Goal: Register for event/course

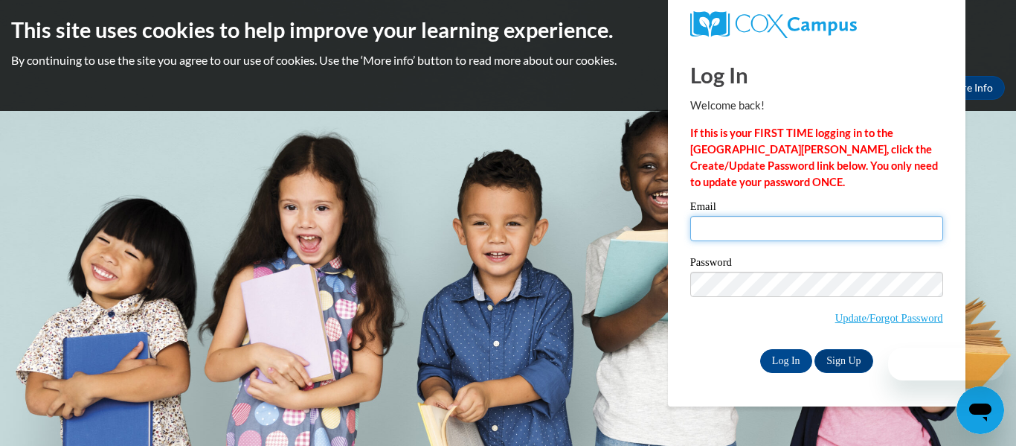
type input "ashleegwilliamson@gmail.com"
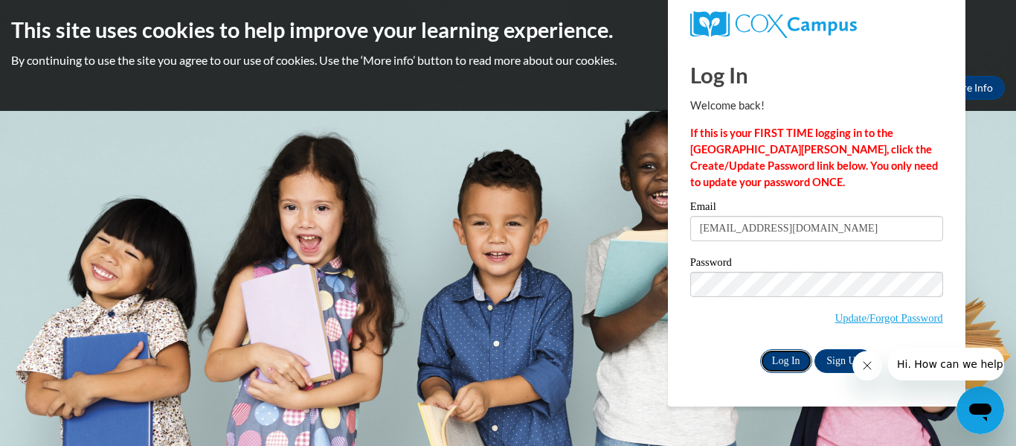
click at [791, 365] on input "Log In" at bounding box center [786, 361] width 52 height 24
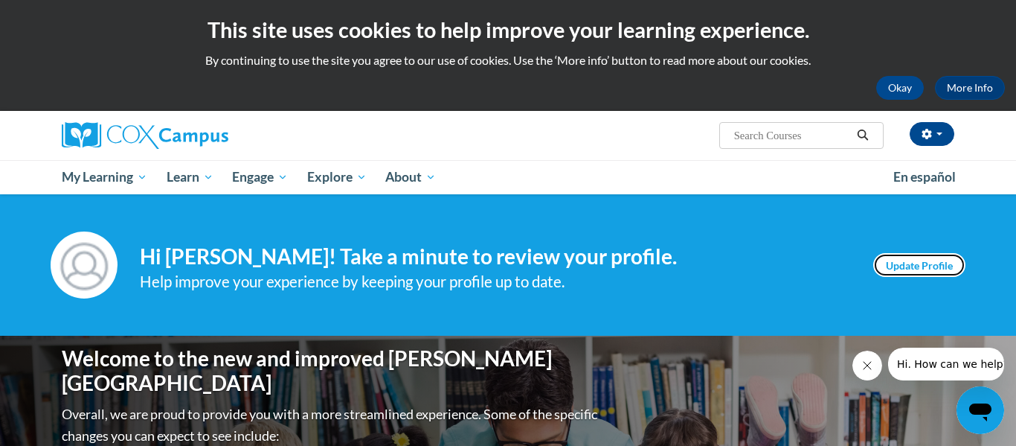
click at [895, 265] on link "Update Profile" at bounding box center [919, 265] width 92 height 24
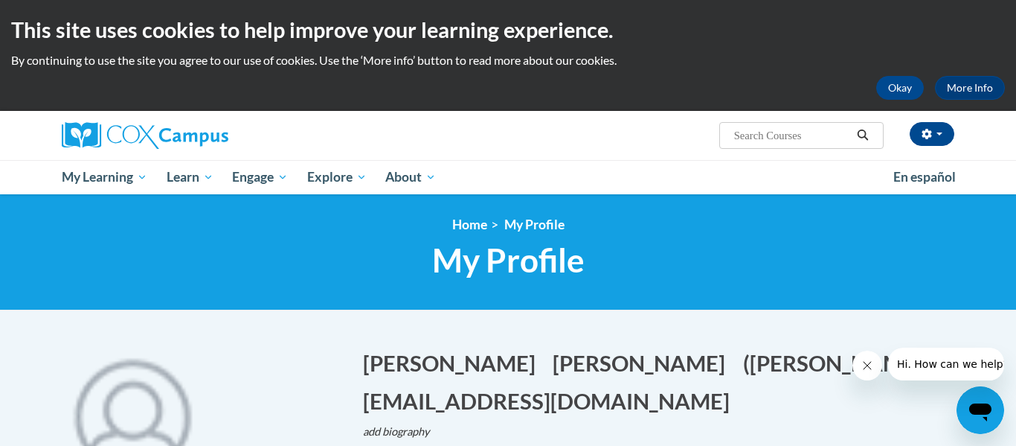
drag, startPoint x: 1016, startPoint y: 48, endPoint x: 1016, endPoint y: -90, distance: 138.4
click at [1016, 0] on html "This site uses cookies to help improve your learning experience. By continuing …" at bounding box center [508, 223] width 1016 height 446
click at [753, 134] on input "Search..." at bounding box center [792, 135] width 119 height 18
type input "reading comprehenison"
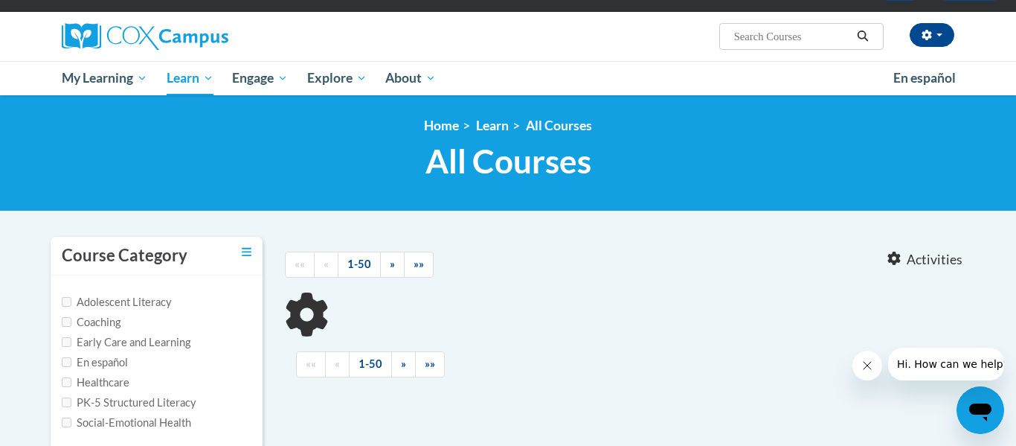
type input "reading comprehenison"
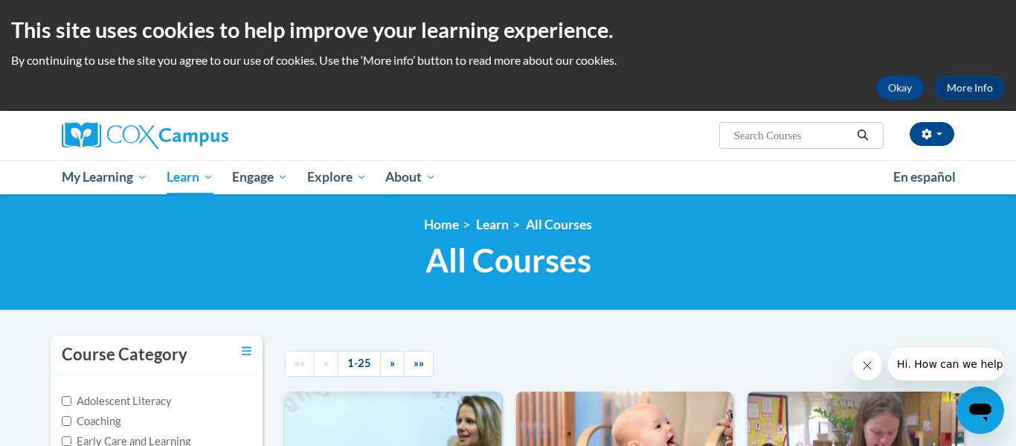
click at [826, 132] on input "Search..." at bounding box center [792, 135] width 119 height 18
type input "reading comprehension"
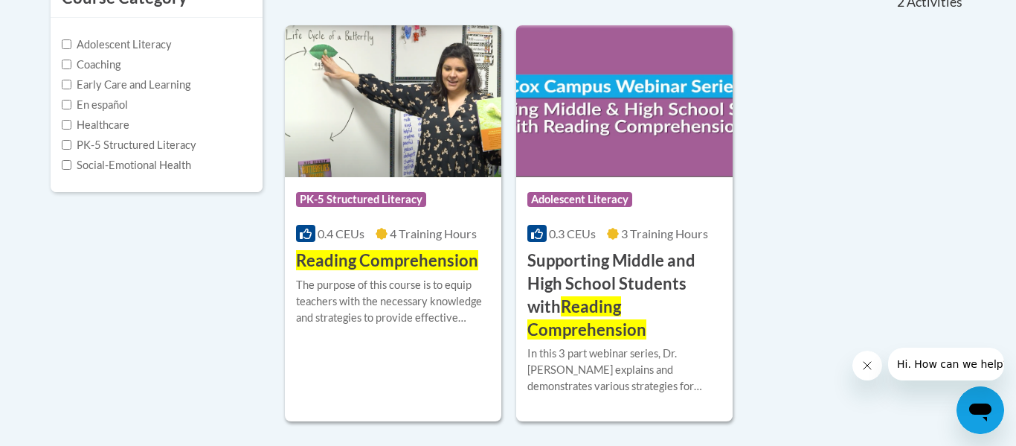
scroll to position [366, 0]
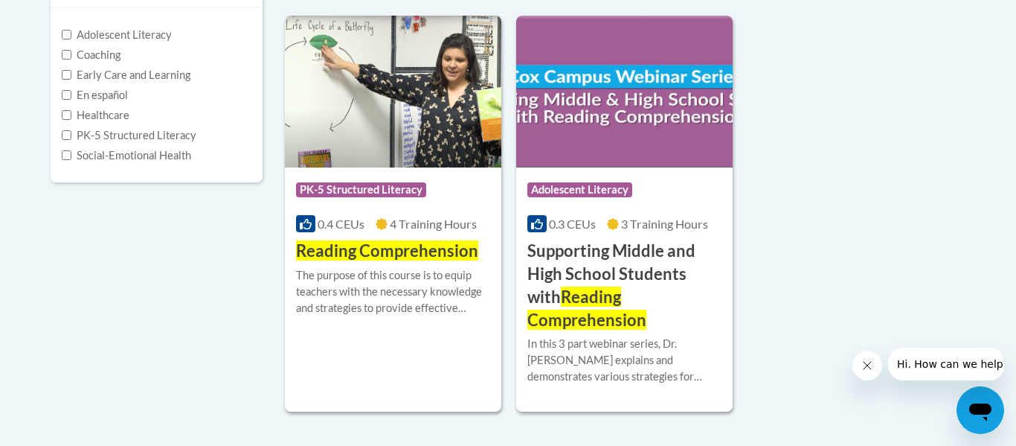
click at [382, 254] on span "Reading Comprehension" at bounding box center [387, 250] width 182 height 20
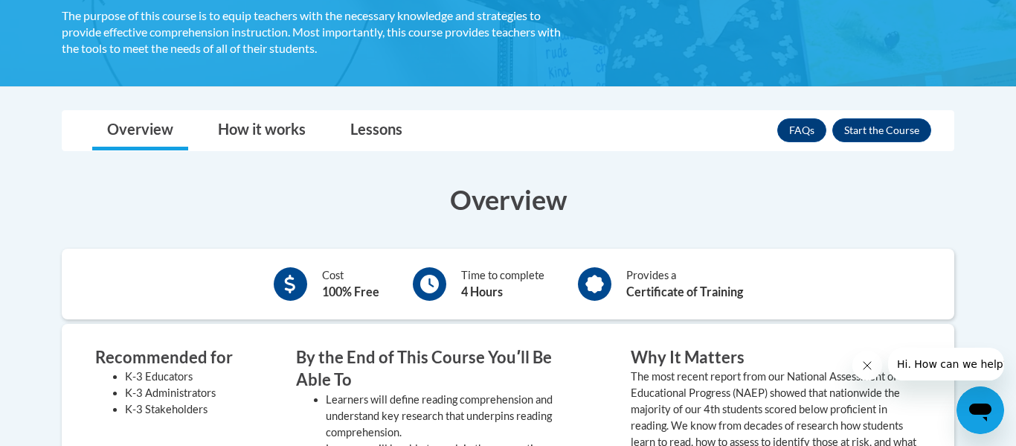
scroll to position [283, 0]
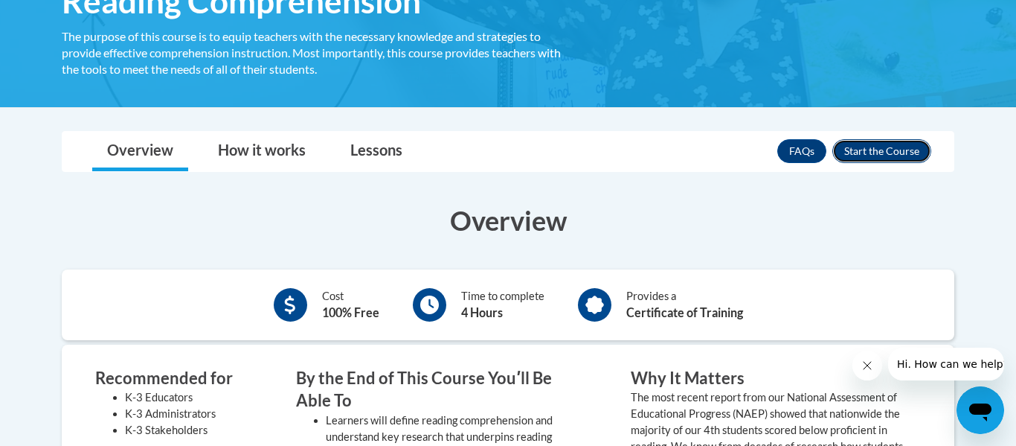
click at [891, 155] on button "Enroll" at bounding box center [882, 151] width 99 height 24
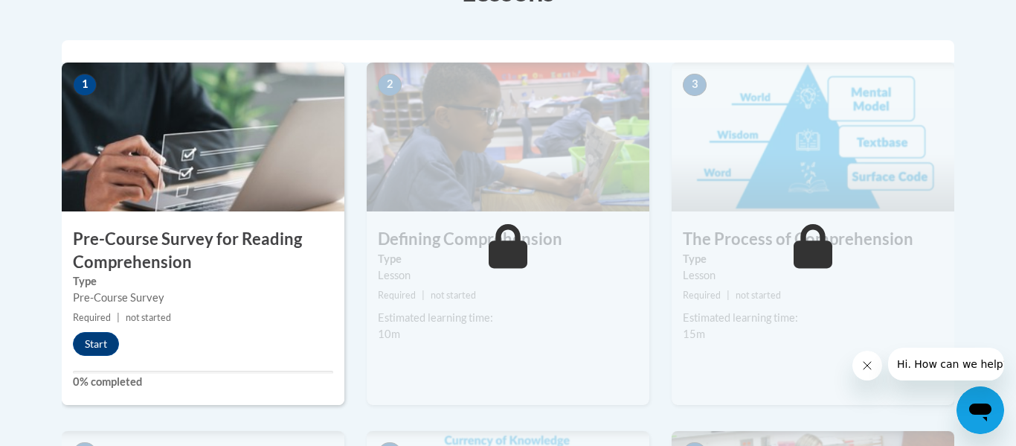
scroll to position [464, 0]
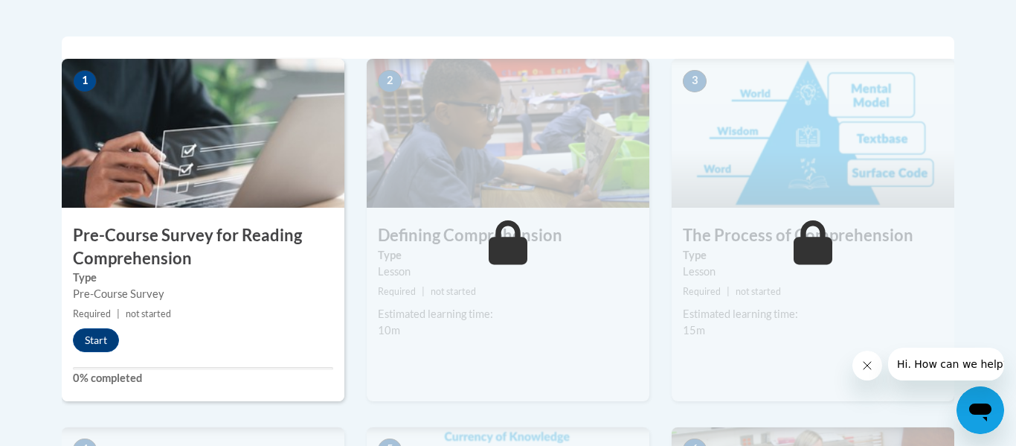
drag, startPoint x: 0, startPoint y: 0, endPoint x: 1014, endPoint y: 154, distance: 1025.7
click at [98, 334] on button "Start" at bounding box center [96, 340] width 46 height 24
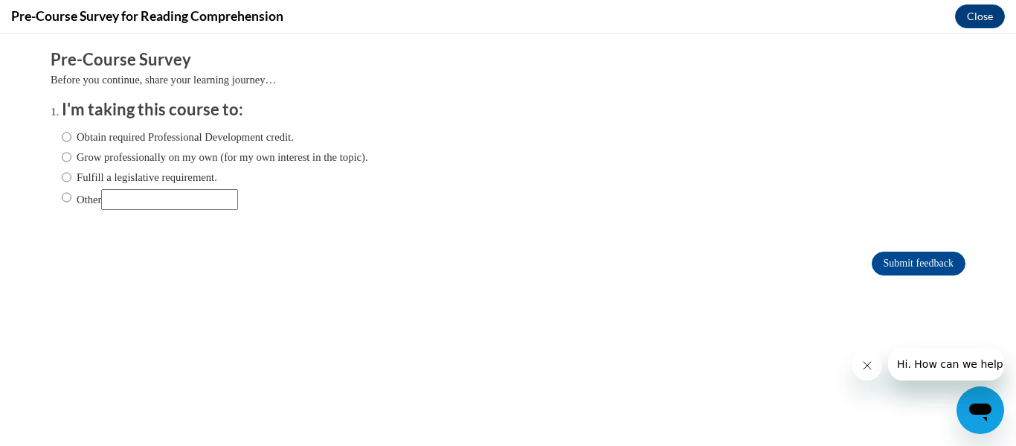
scroll to position [0, 0]
click at [67, 141] on input "Obtain required Professional Development credit." at bounding box center [67, 137] width 10 height 16
radio input "true"
click at [900, 262] on input "Submit feedback" at bounding box center [919, 263] width 94 height 24
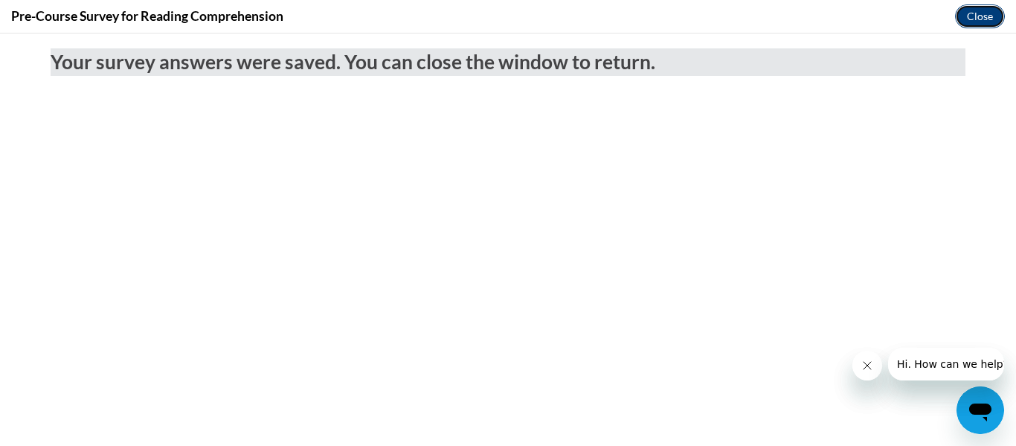
click at [975, 16] on button "Close" at bounding box center [980, 16] width 50 height 24
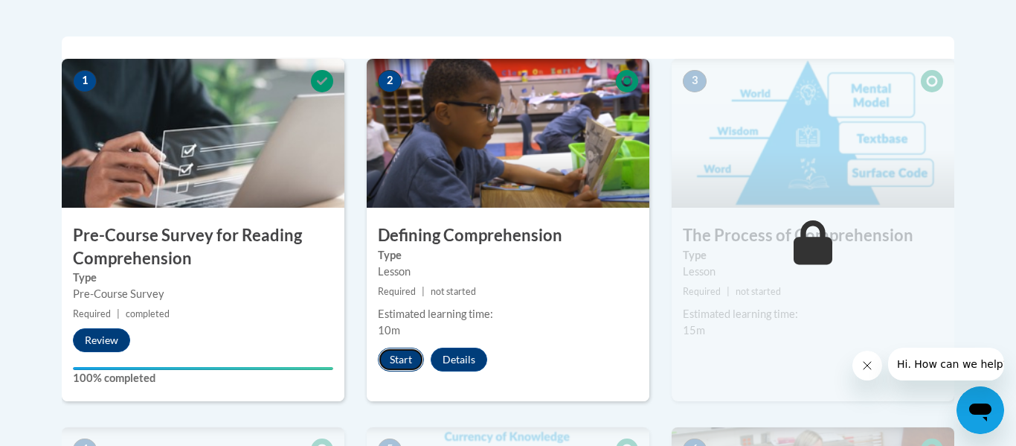
click at [398, 363] on button "Start" at bounding box center [401, 359] width 46 height 24
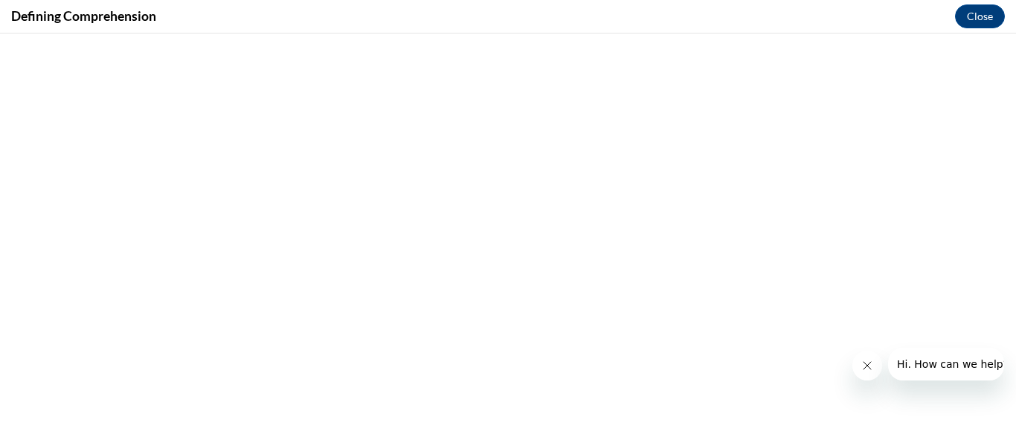
click at [868, 370] on icon "Close message from company" at bounding box center [868, 365] width 12 height 12
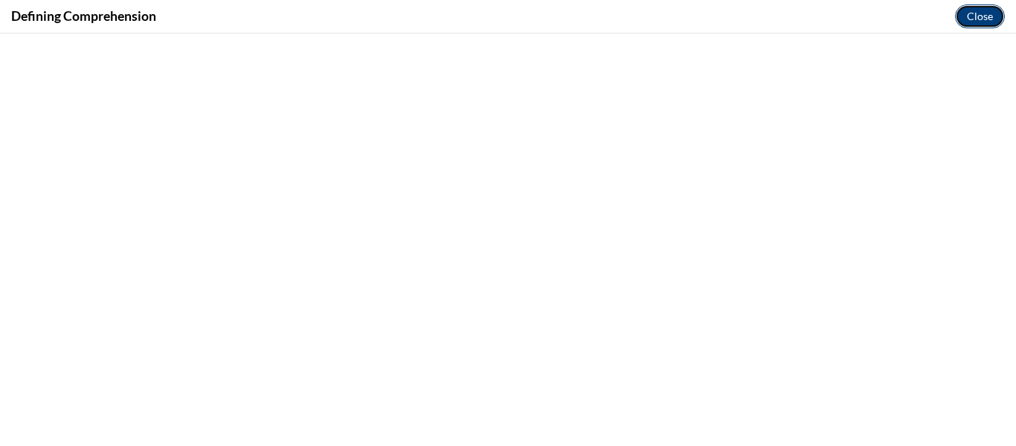
click at [981, 25] on button "Close" at bounding box center [980, 16] width 50 height 24
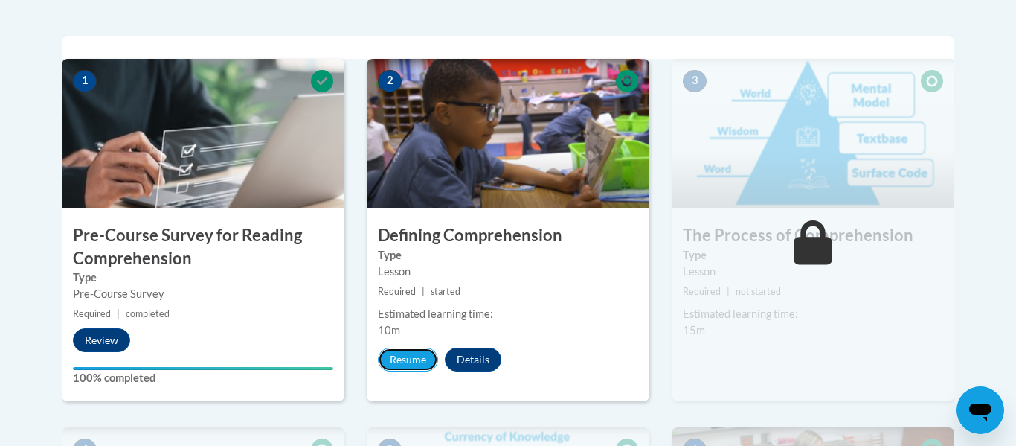
click at [397, 359] on button "Resume" at bounding box center [408, 359] width 60 height 24
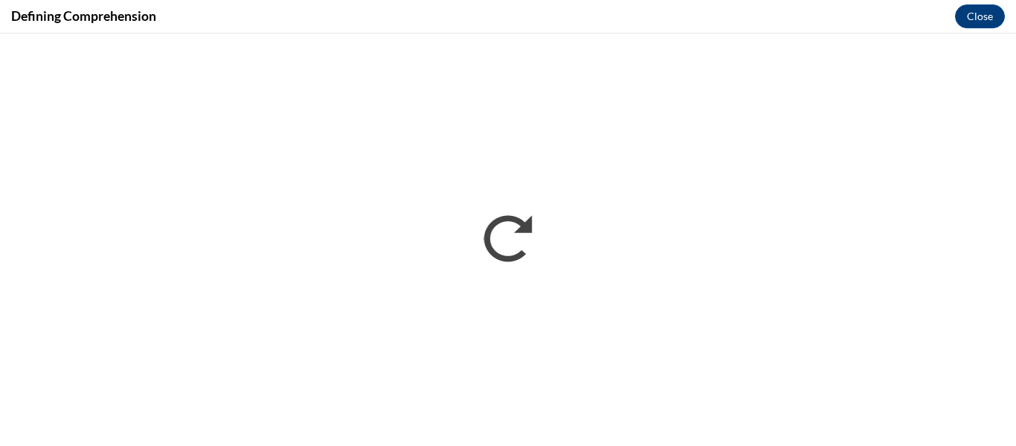
click at [295, 19] on div "Defining Comprehension Close" at bounding box center [508, 16] width 1016 height 33
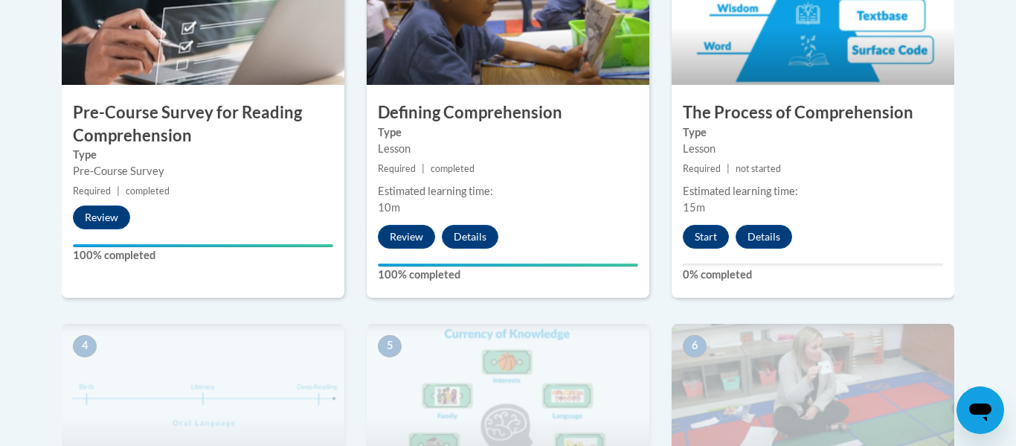
scroll to position [602, 0]
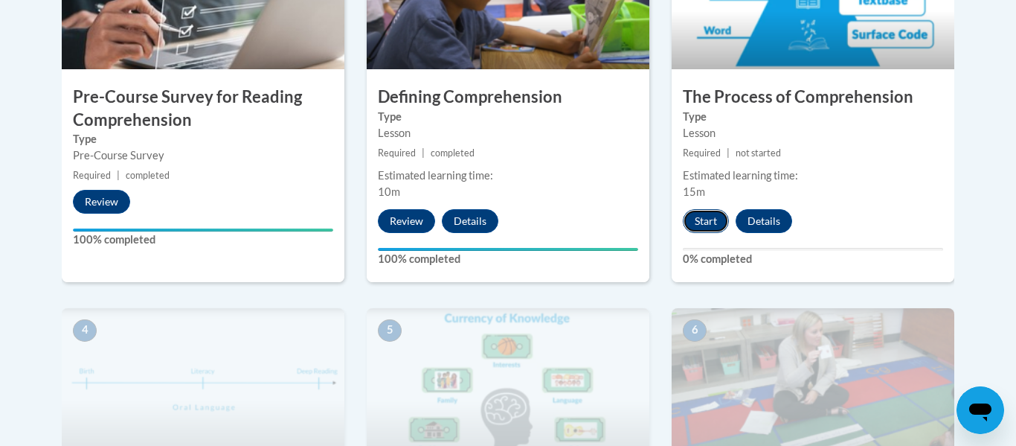
click at [700, 224] on button "Start" at bounding box center [706, 221] width 46 height 24
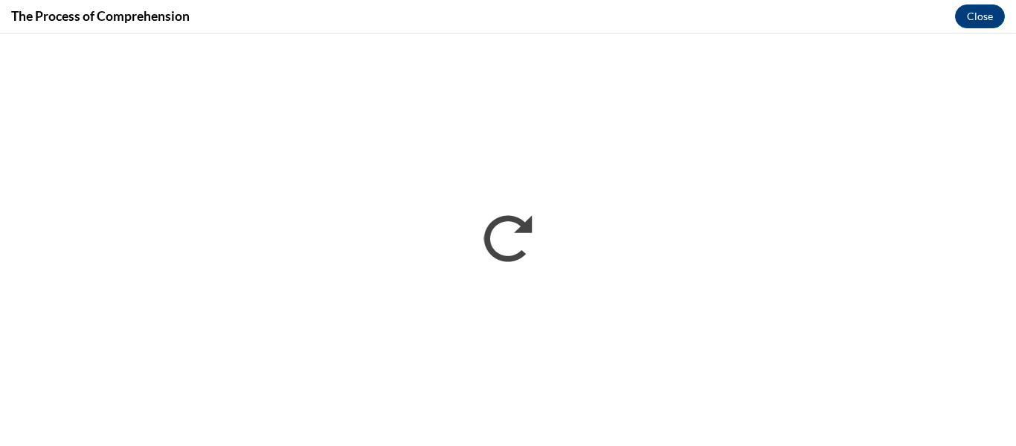
scroll to position [0, 0]
